Goal: Task Accomplishment & Management: Manage account settings

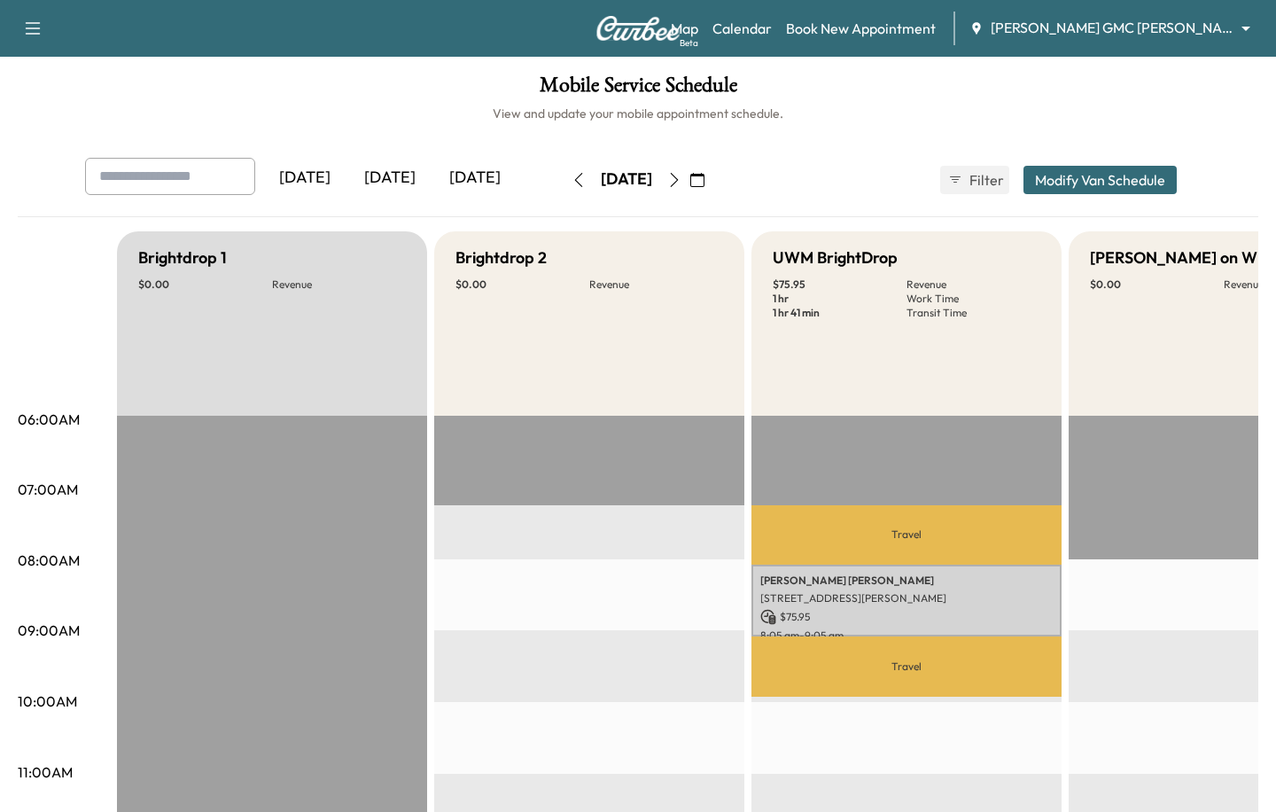
click at [1157, 43] on div "Map Beta Calendar Book New Appointment [PERSON_NAME] GMC [PERSON_NAME] ********…" at bounding box center [966, 29] width 591 height 34
click at [1152, 36] on body "Support Log Out Map Beta Calendar Book New Appointment [PERSON_NAME] GMC [PERSO…" at bounding box center [638, 406] width 1276 height 812
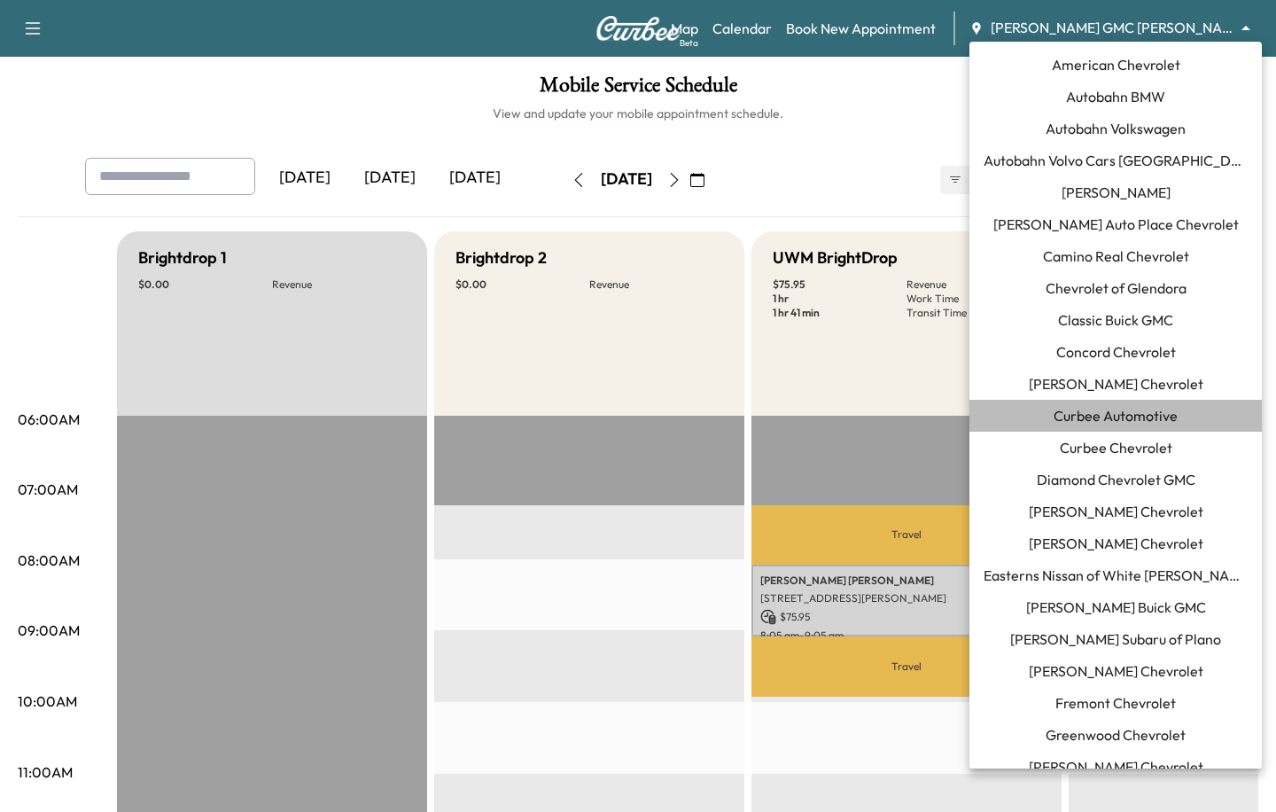
click at [1085, 425] on span "Curbee Automotive" at bounding box center [1115, 415] width 124 height 21
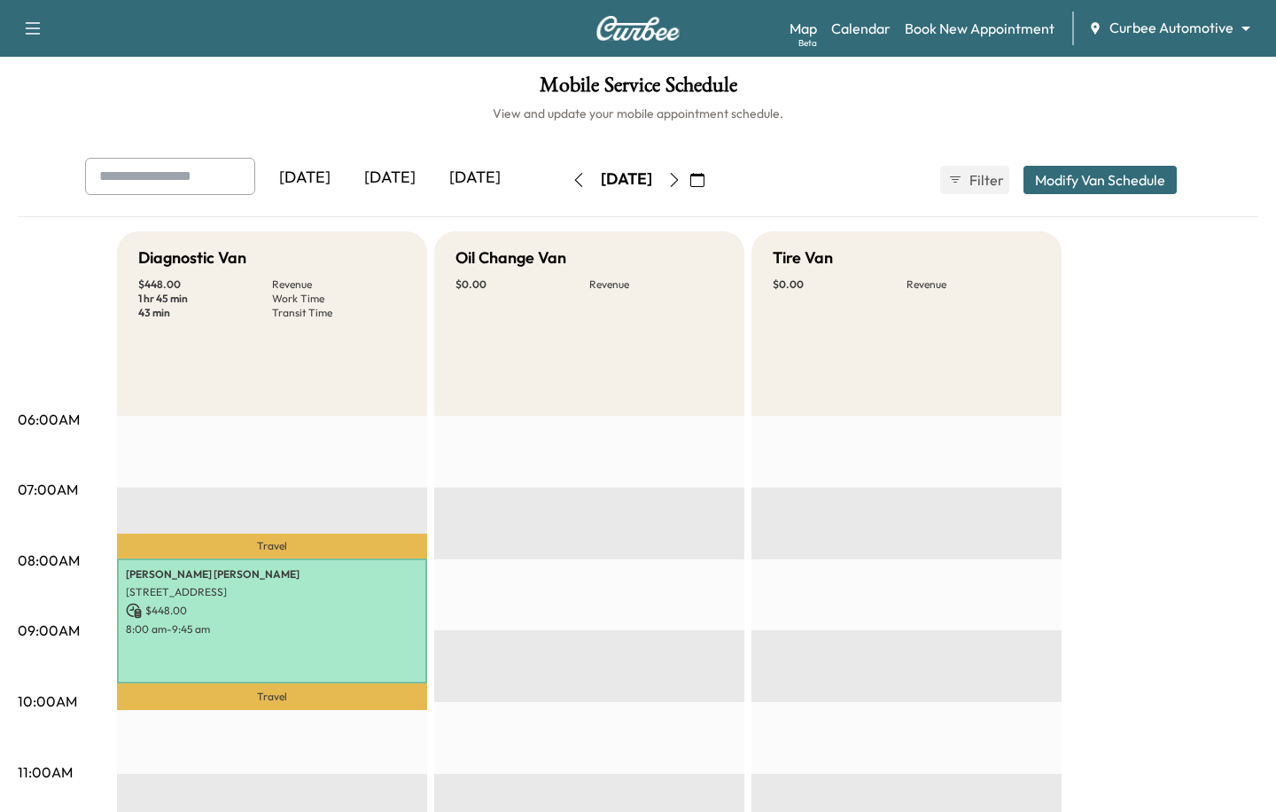
click at [395, 170] on div "[DATE]" at bounding box center [389, 178] width 85 height 41
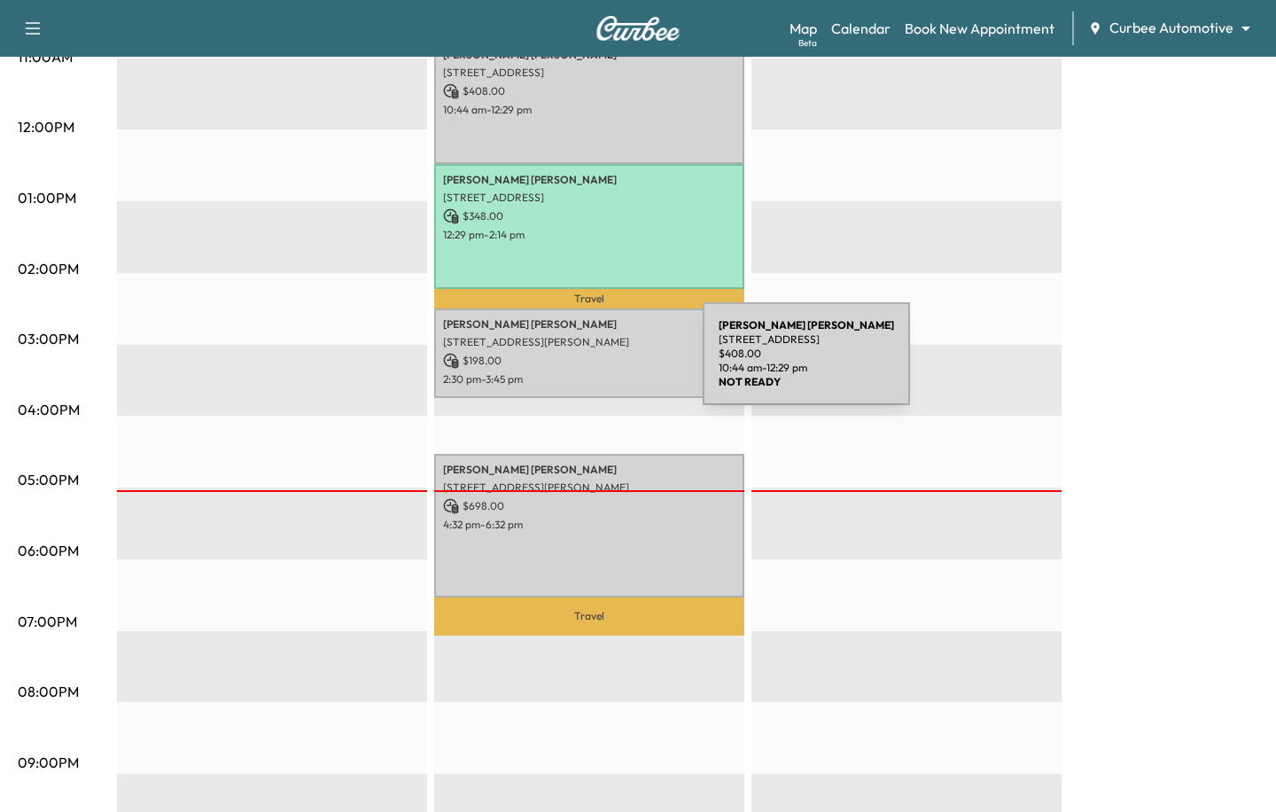
scroll to position [765, 0]
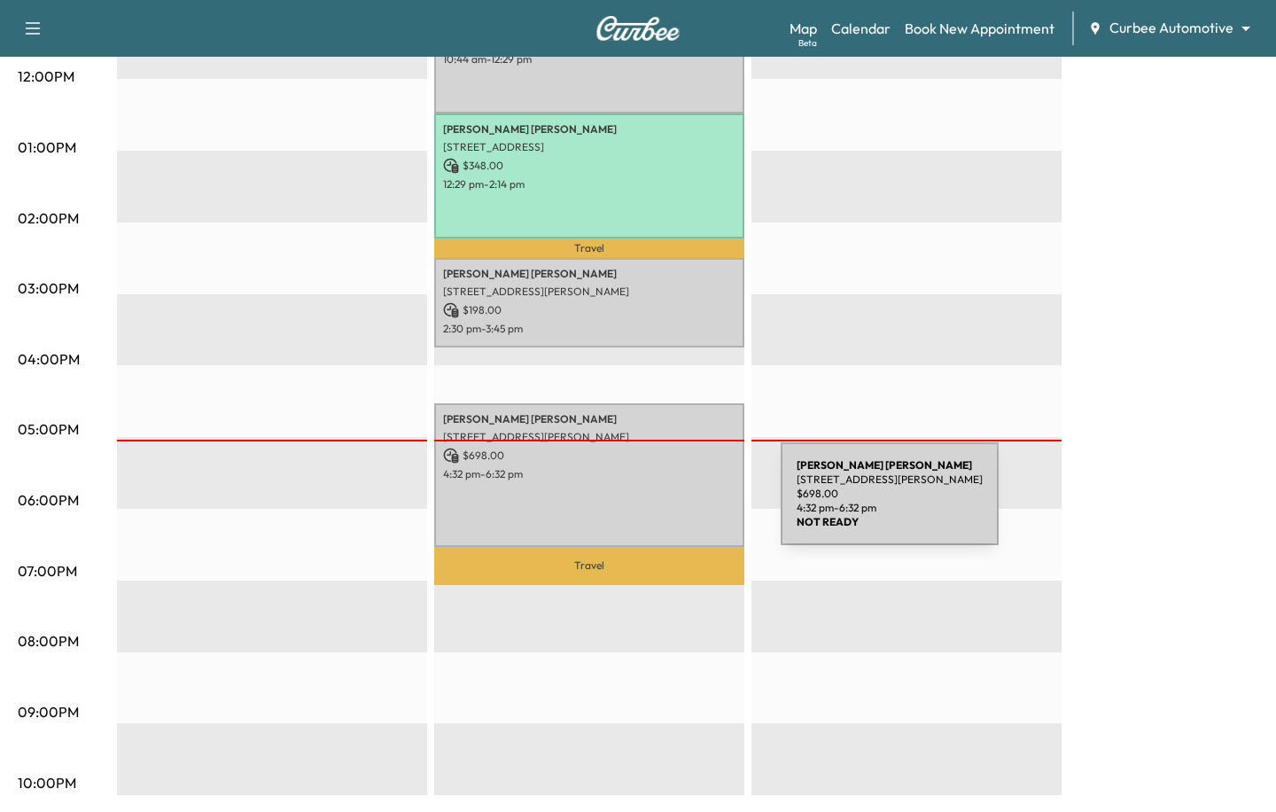
click at [648, 504] on div "[PERSON_NAME] [STREET_ADDRESS][PERSON_NAME] $ 698.00 4:32 pm - 6:32 pm" at bounding box center [589, 475] width 310 height 144
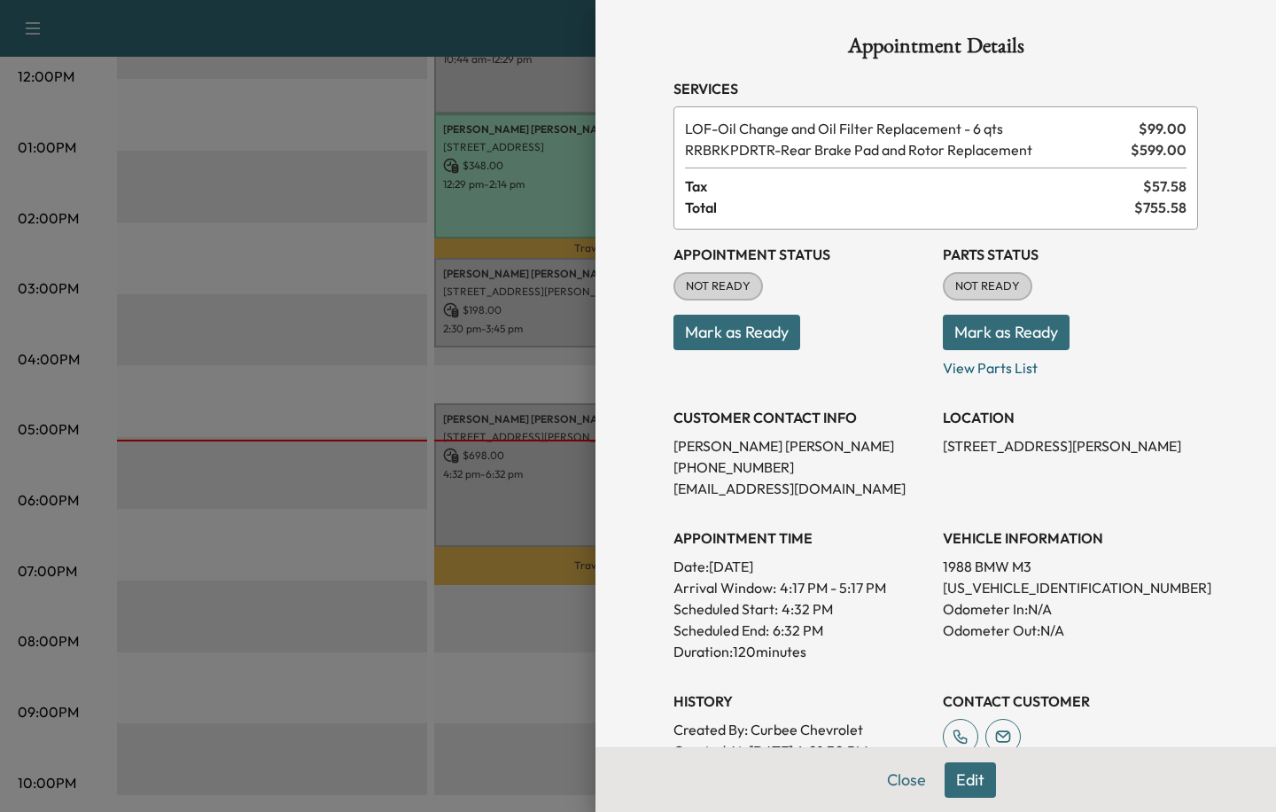
click at [961, 778] on button "Edit" at bounding box center [969, 779] width 51 height 35
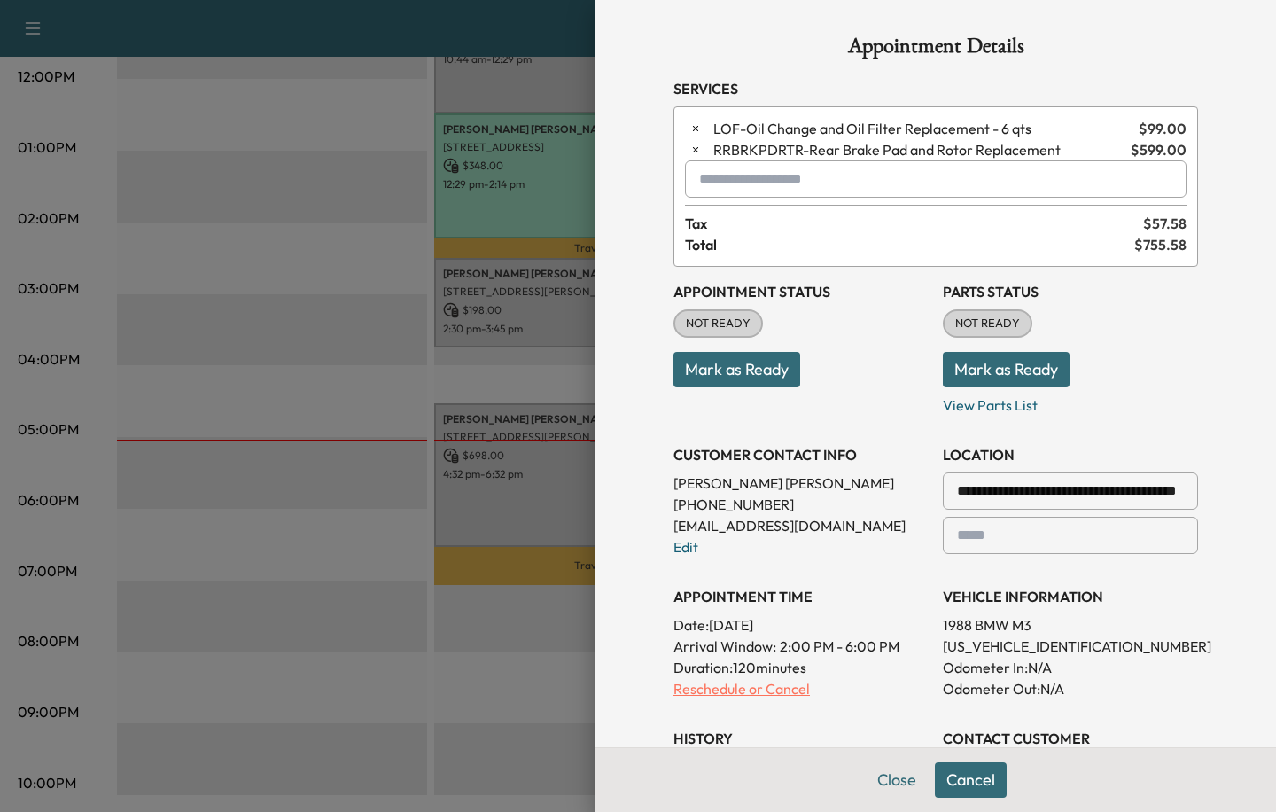
click at [780, 695] on p "Reschedule or Cancel" at bounding box center [800, 688] width 255 height 21
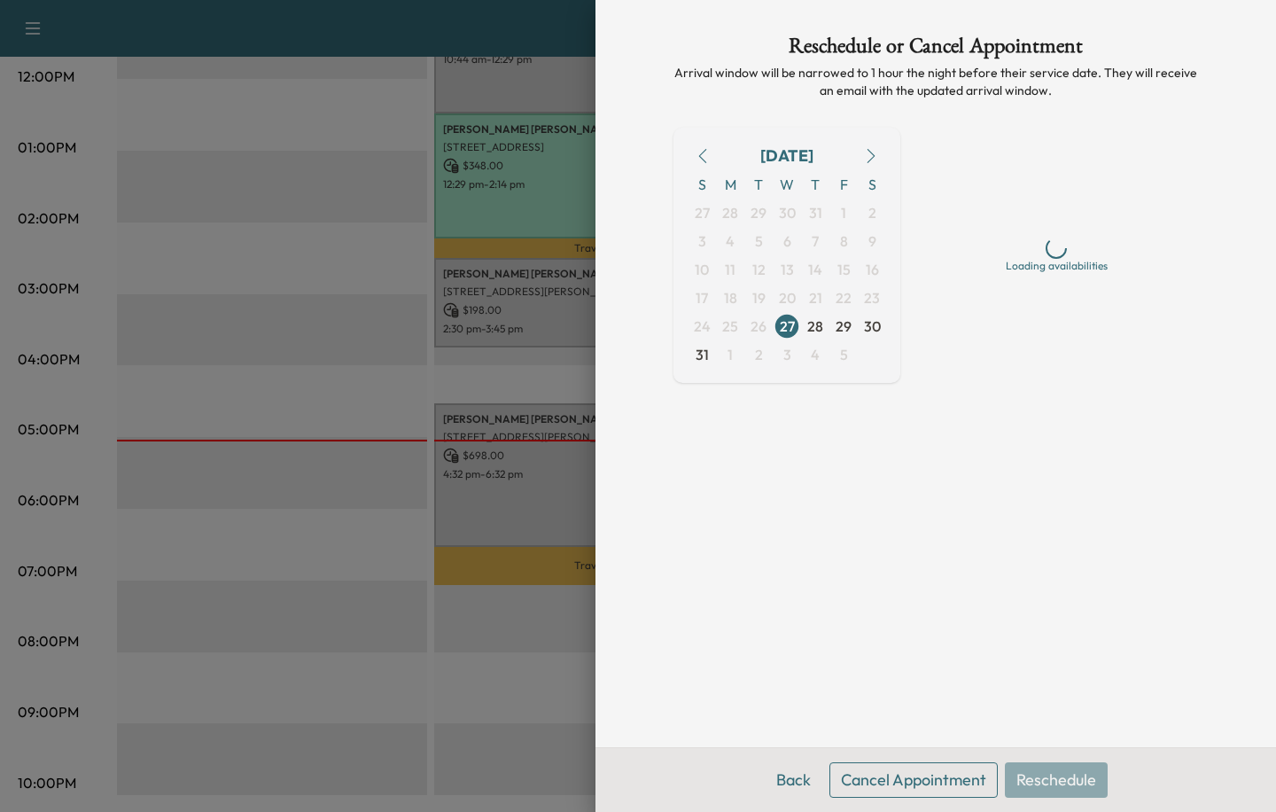
click at [913, 777] on button "Cancel Appointment" at bounding box center [913, 779] width 168 height 35
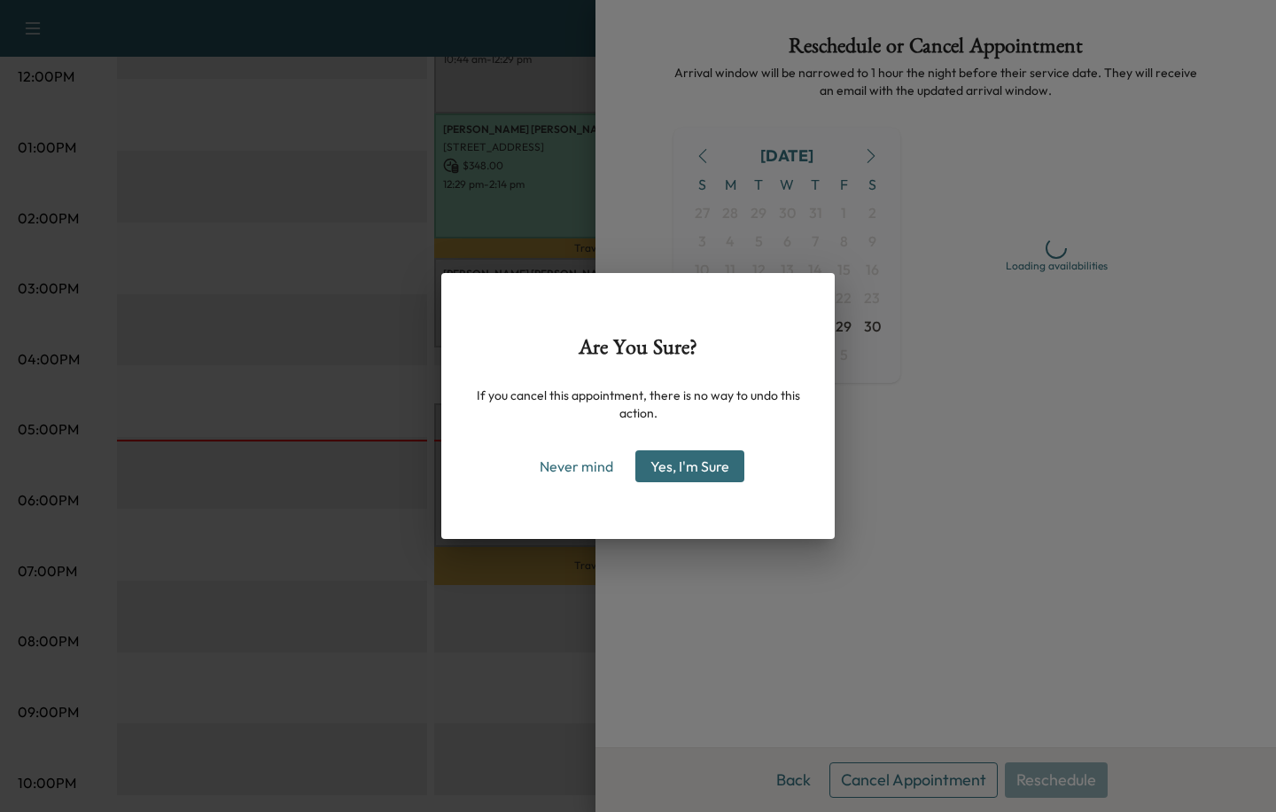
click at [708, 461] on button "Yes, I'm Sure" at bounding box center [689, 466] width 109 height 32
